Goal: Information Seeking & Learning: Learn about a topic

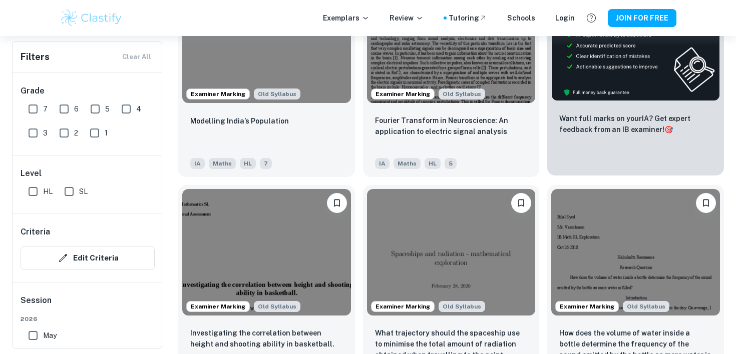
scroll to position [487, 0]
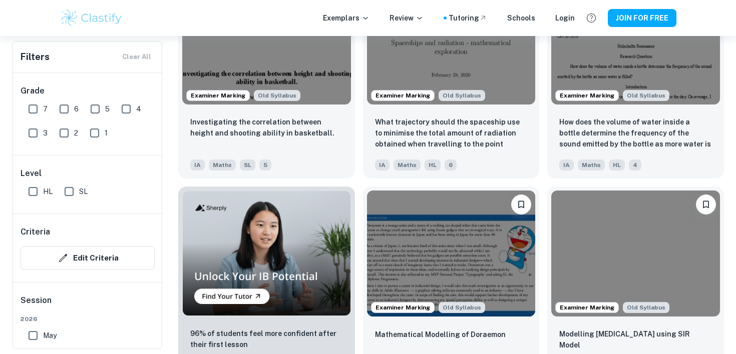
scroll to position [696, 0]
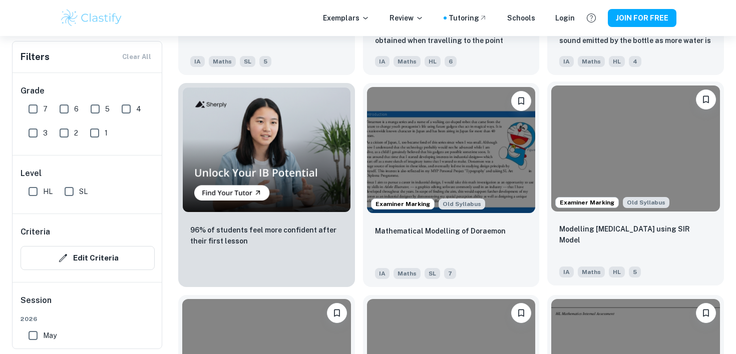
click at [587, 198] on div "Examiner Marking" at bounding box center [587, 202] width 64 height 11
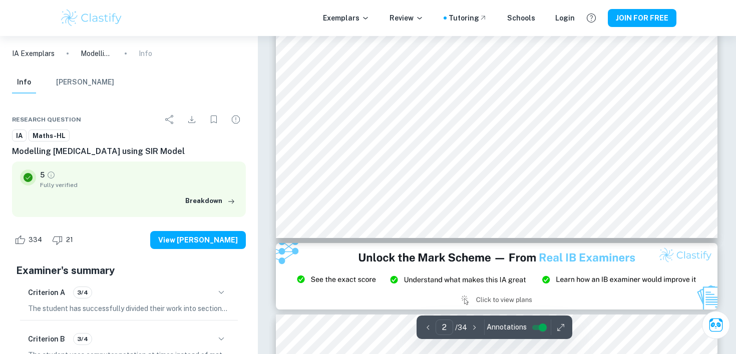
type input "3"
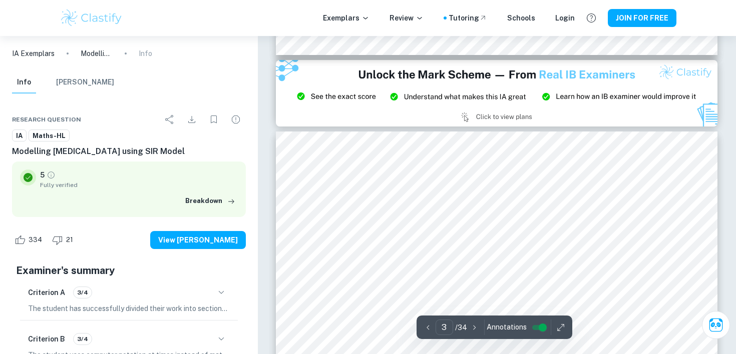
scroll to position [1264, 0]
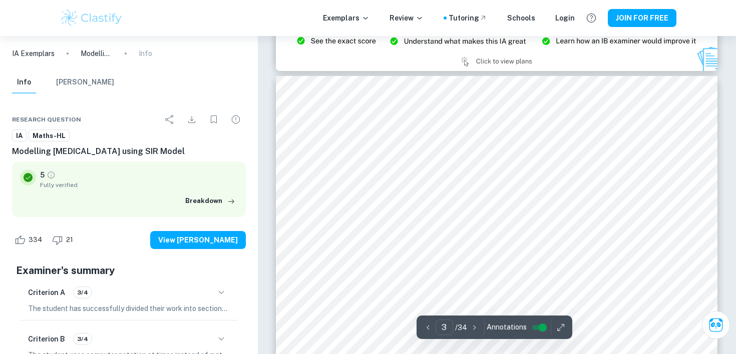
click at [394, 213] on div at bounding box center [497, 213] width 338 height 21
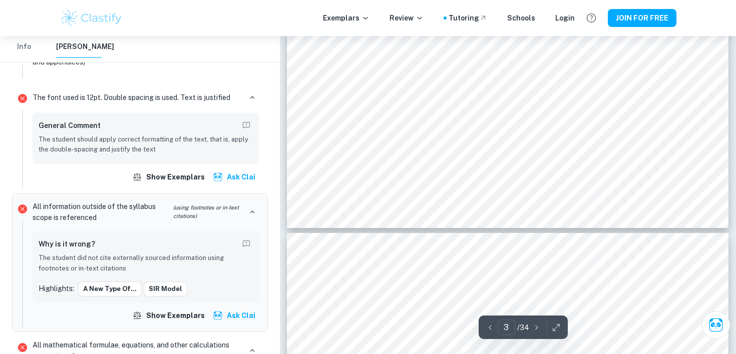
scroll to position [1754, 0]
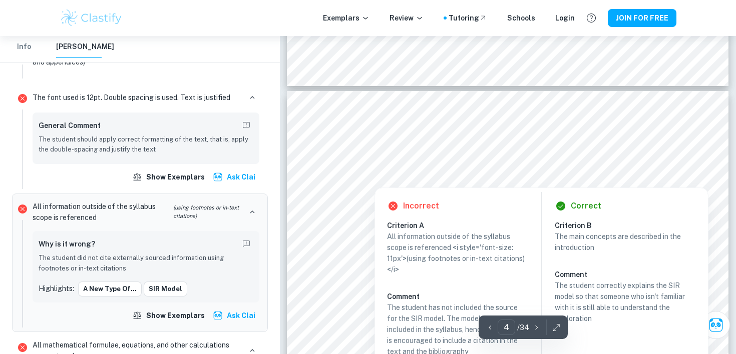
click at [373, 177] on div at bounding box center [374, 180] width 40 height 10
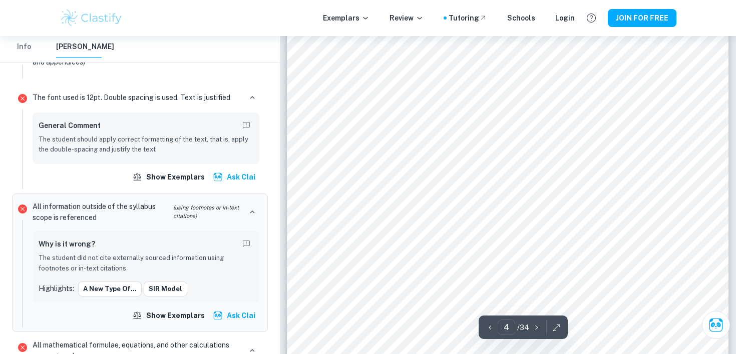
scroll to position [2043, 0]
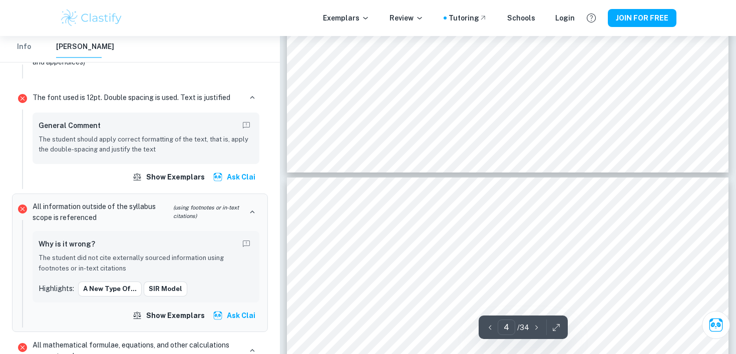
type input "5"
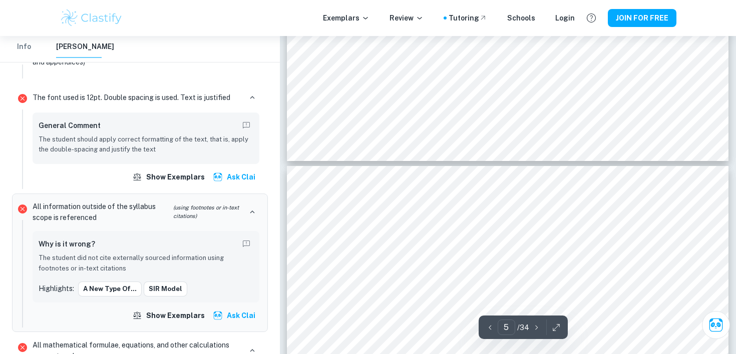
scroll to position [2258, 0]
